Goal: Register for event/course

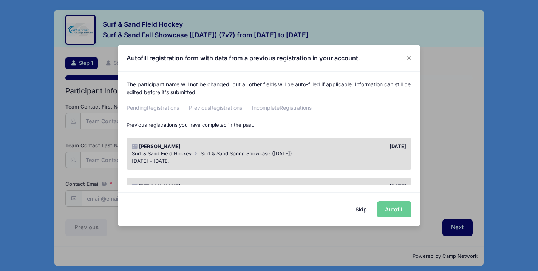
click at [249, 153] on span "Surf & Sand Spring Showcase ([DATE])" at bounding box center [245, 154] width 91 height 6
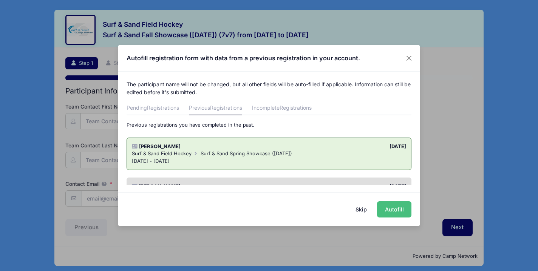
click at [390, 213] on button "Autofill" at bounding box center [394, 210] width 34 height 16
type input "[EMAIL_ADDRESS][DOMAIN_NAME]"
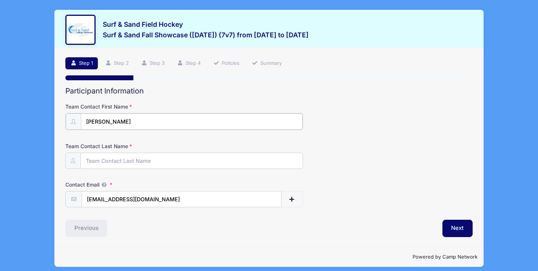
type input "[PERSON_NAME]"
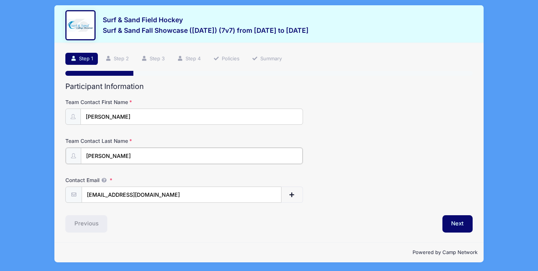
scroll to position [4, 0]
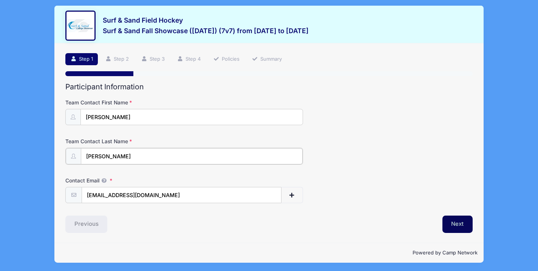
type input "[PERSON_NAME]"
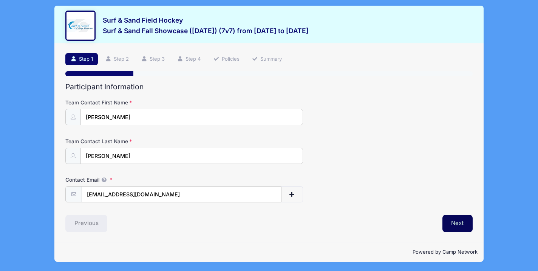
scroll to position [3, 0]
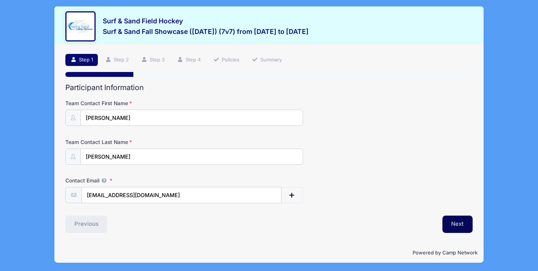
click at [449, 222] on button "Next" at bounding box center [457, 224] width 31 height 17
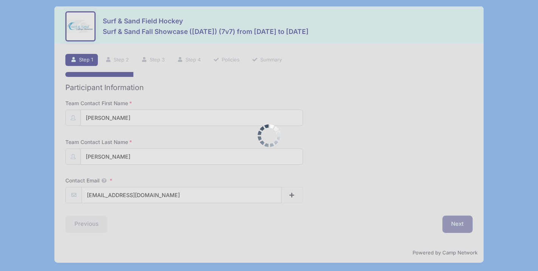
scroll to position [0, 0]
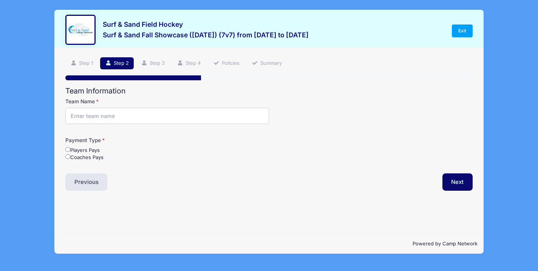
click at [163, 118] on input "Team Name" at bounding box center [167, 116] width 204 height 16
type input "Jersey Intensity U14"
click at [67, 157] on input "Coaches Pays" at bounding box center [67, 156] width 5 height 5
radio input "true"
click at [466, 182] on button "Next" at bounding box center [457, 182] width 31 height 17
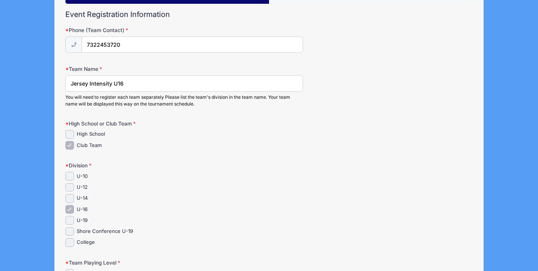
scroll to position [79, 0]
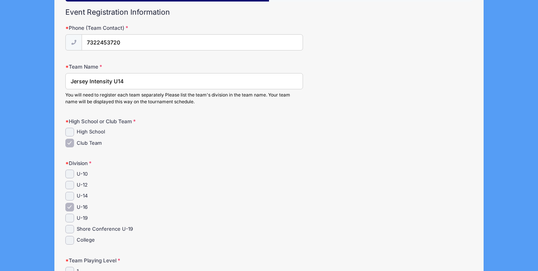
type input "Jersey Intensity U14"
click at [69, 197] on input "U-14" at bounding box center [69, 196] width 9 height 9
checkbox input "true"
click at [69, 207] on input "U-16" at bounding box center [69, 207] width 9 height 9
checkbox input "false"
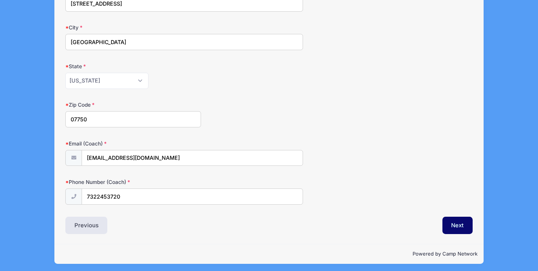
scroll to position [435, 0]
click at [457, 227] on button "Next" at bounding box center [457, 225] width 31 height 17
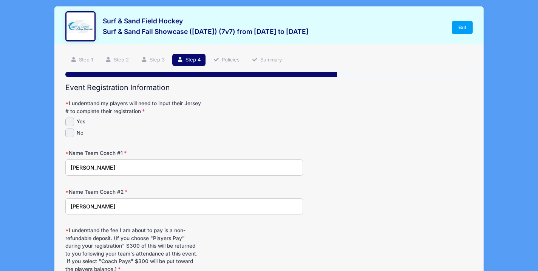
scroll to position [0, 0]
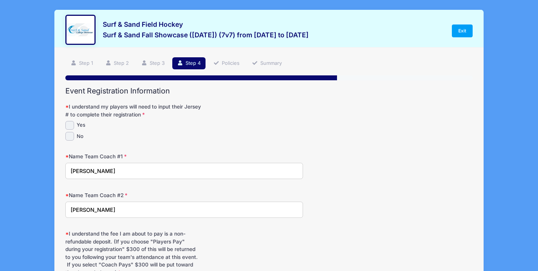
click at [70, 123] on input "Yes" at bounding box center [69, 125] width 9 height 9
checkbox input "true"
